Goal: Navigation & Orientation: Find specific page/section

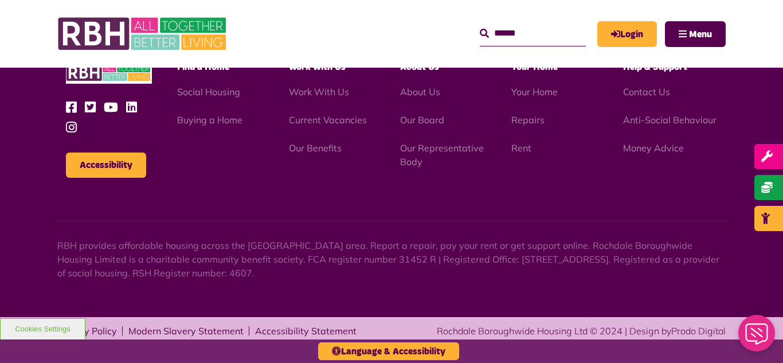
scroll to position [1630, 0]
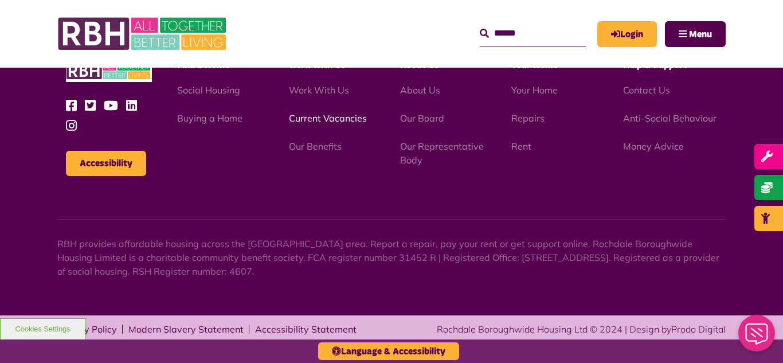
click at [309, 117] on link "Current Vacancies" at bounding box center [328, 117] width 78 height 11
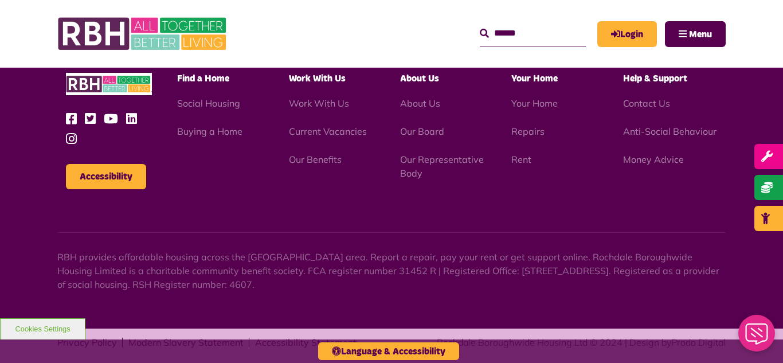
scroll to position [1347, 0]
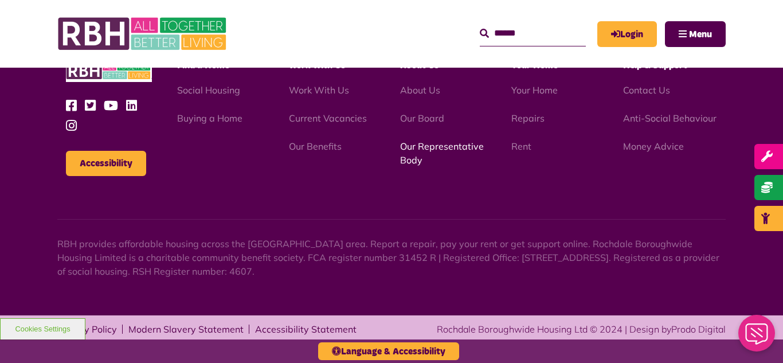
click at [430, 145] on link "Our Representative Body" at bounding box center [442, 152] width 84 height 25
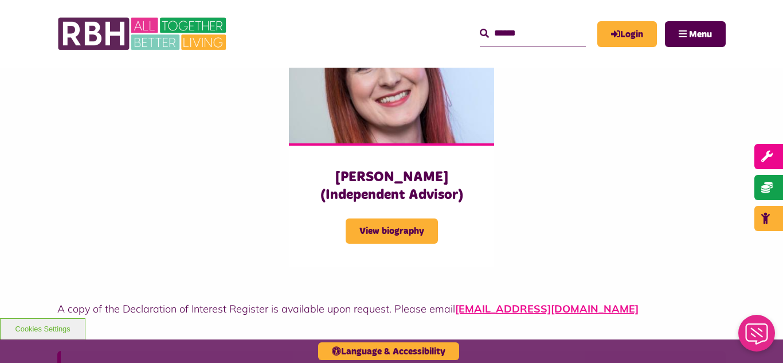
scroll to position [2934, 0]
